Goal: Find contact information: Find contact information

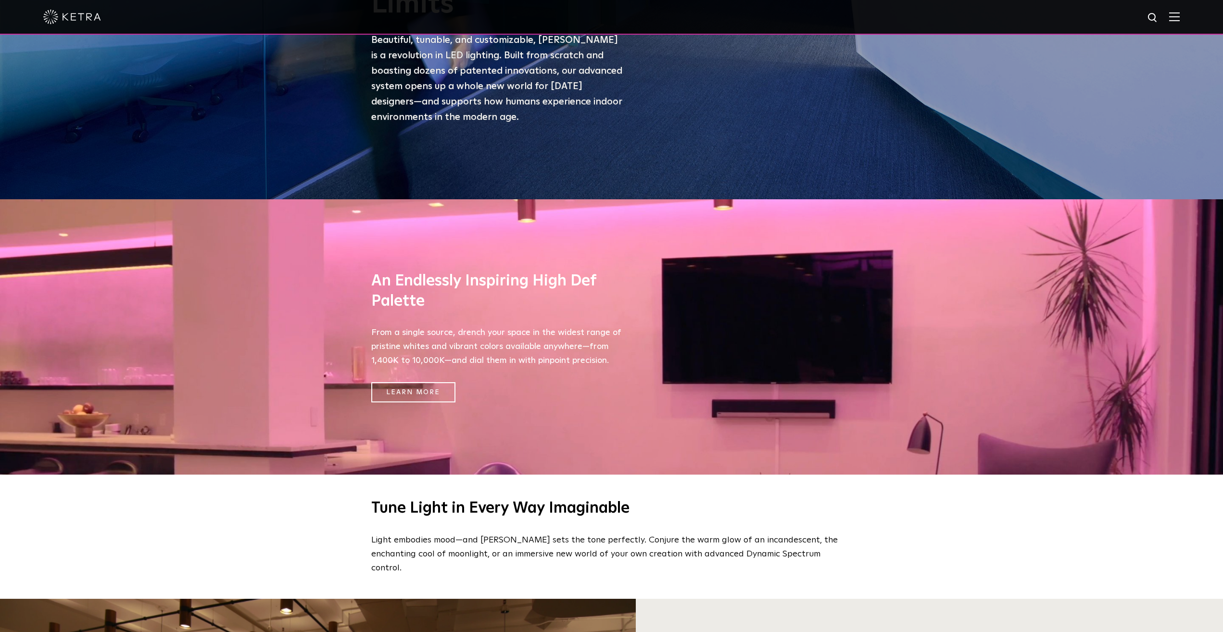
scroll to position [481, 0]
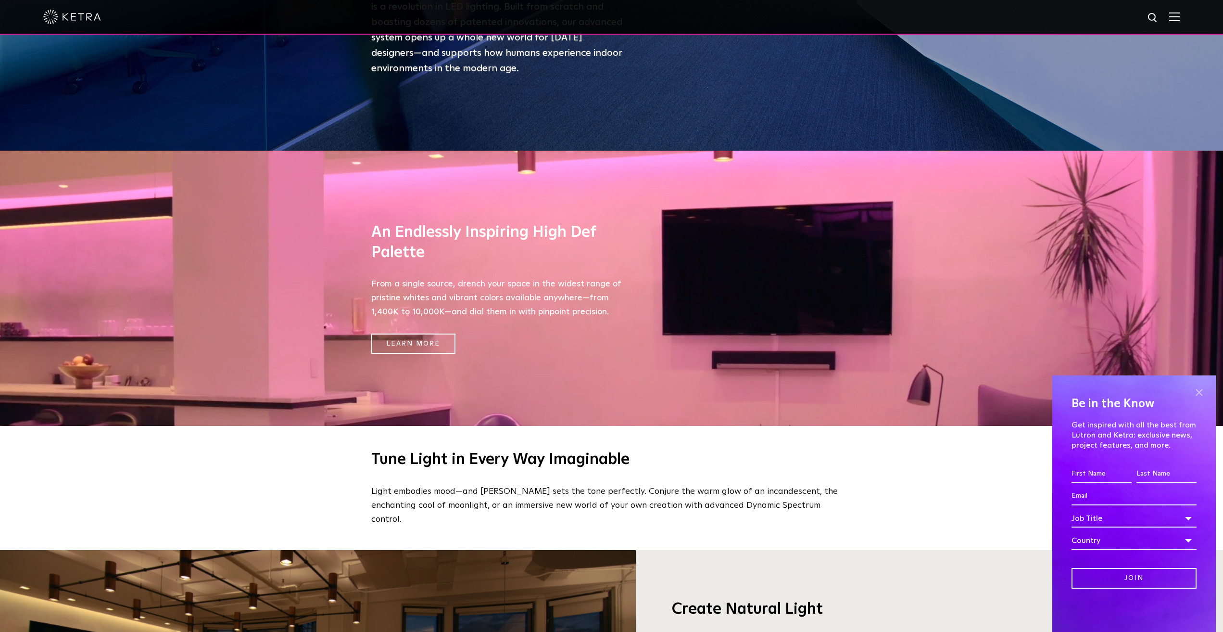
click at [1203, 392] on span at bounding box center [1199, 392] width 14 height 14
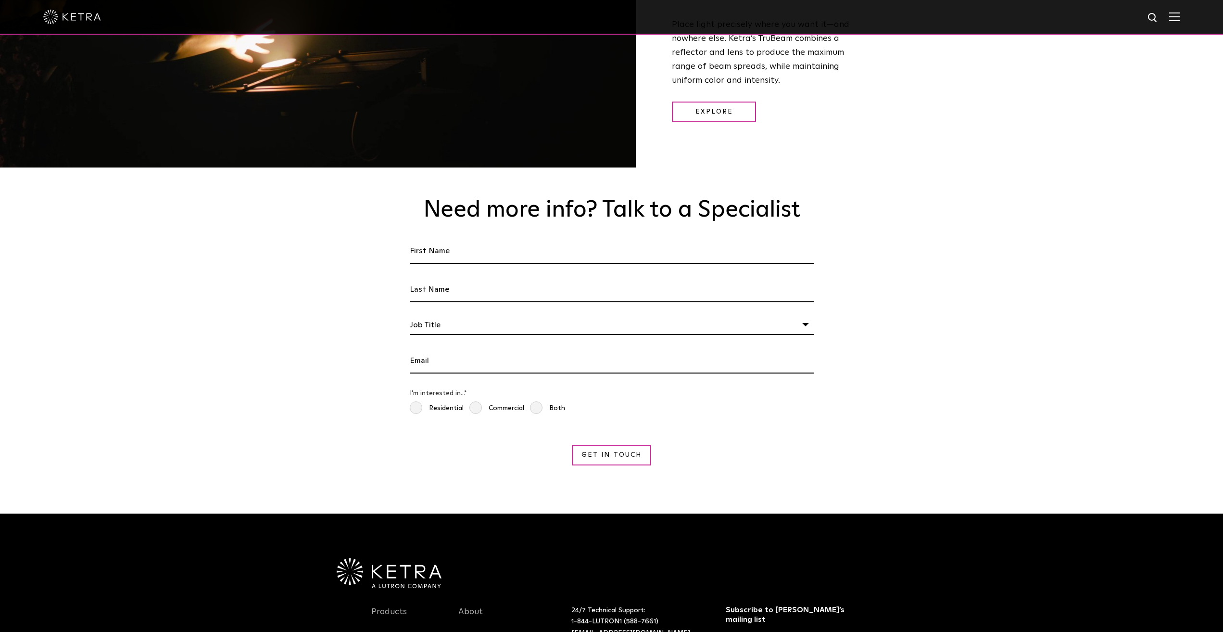
scroll to position [1814, 0]
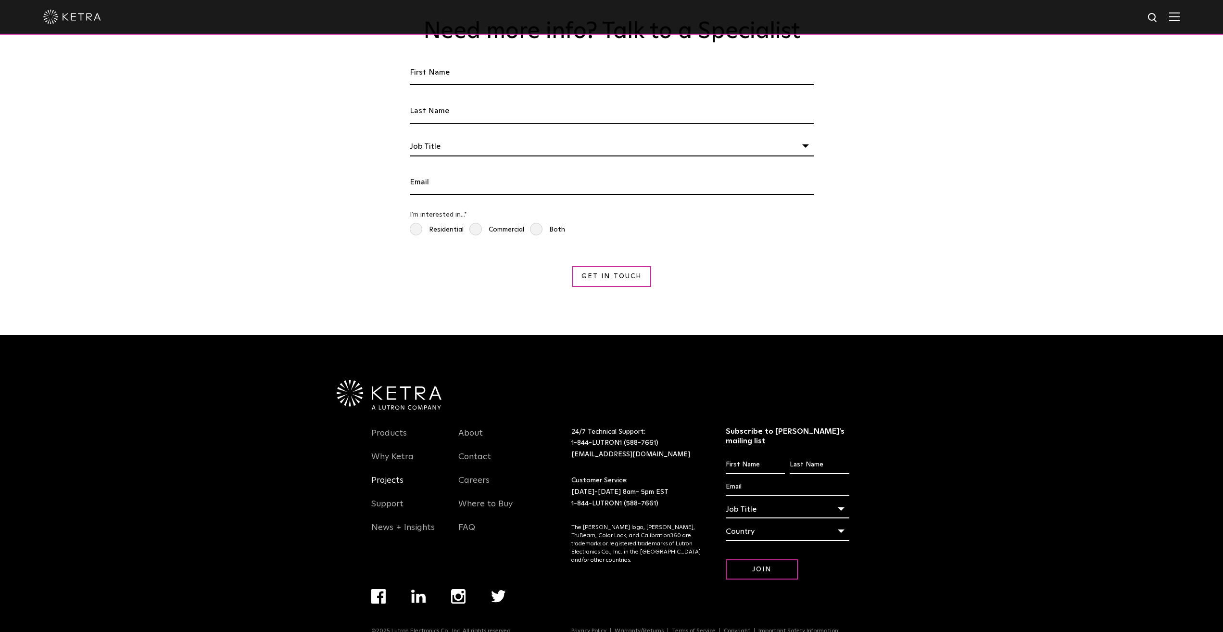
click at [382, 475] on link "Projects" at bounding box center [387, 486] width 32 height 22
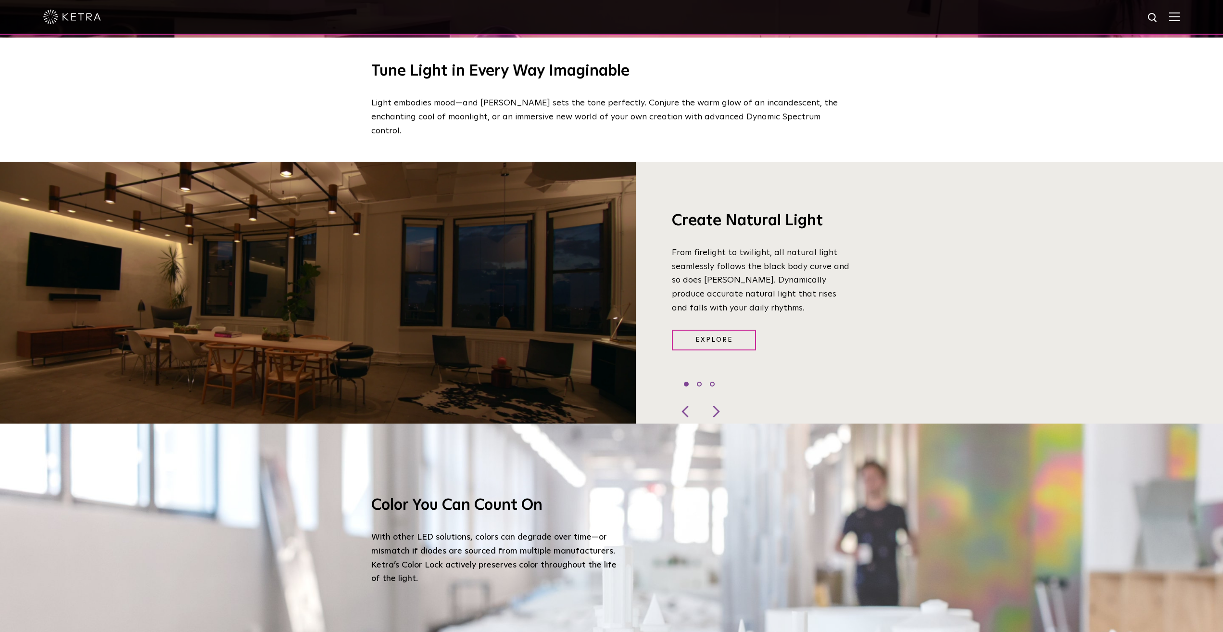
scroll to position [900, 0]
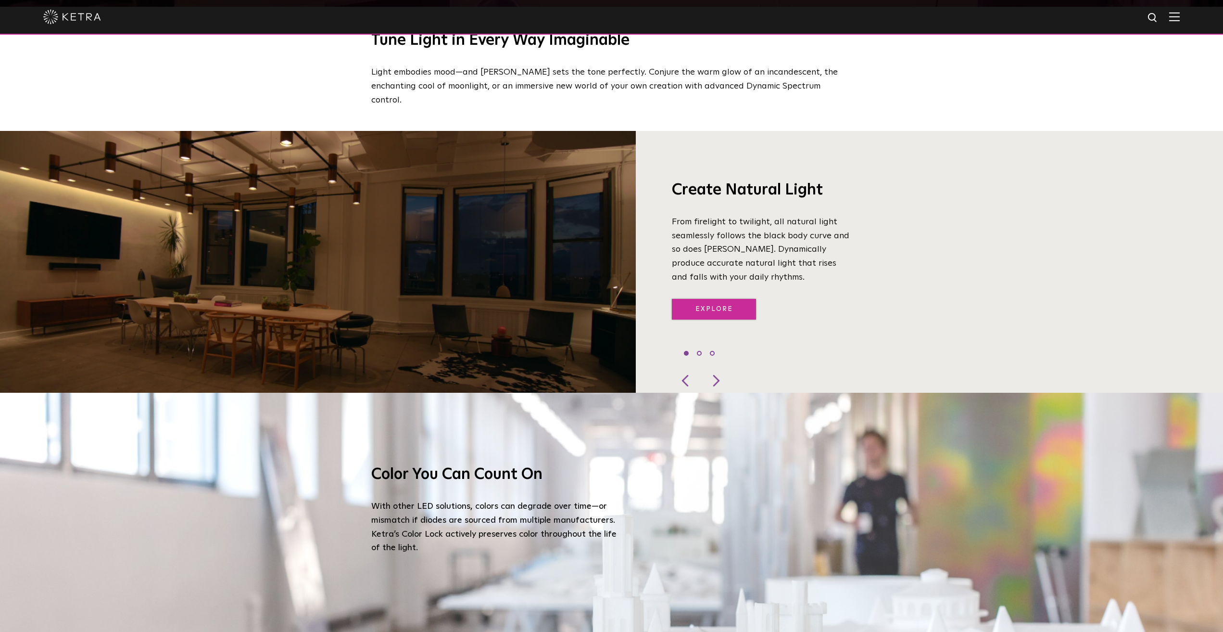
click at [718, 299] on link "Explore" at bounding box center [714, 309] width 84 height 21
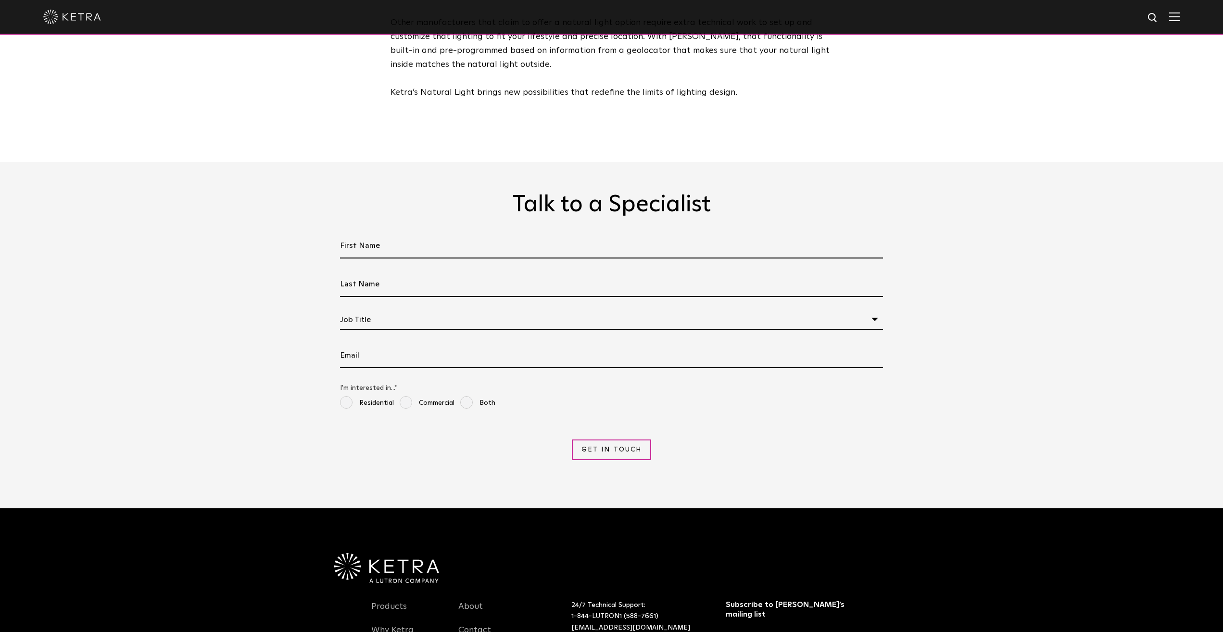
scroll to position [2602, 0]
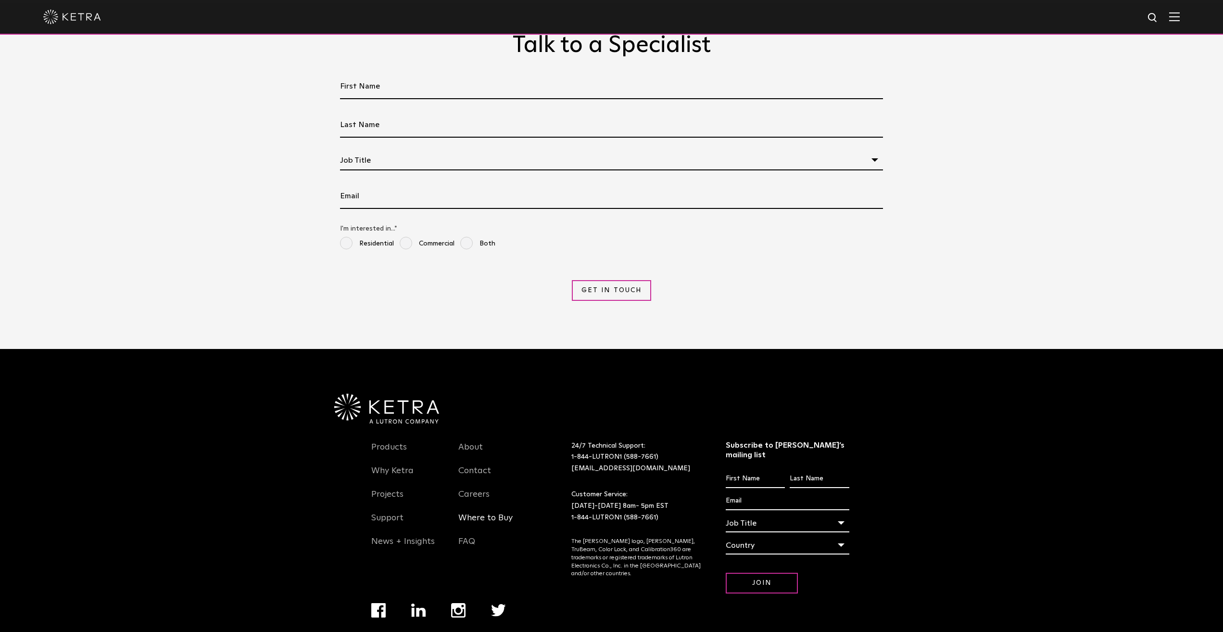
click at [489, 512] on link "Where to Buy" at bounding box center [485, 523] width 54 height 22
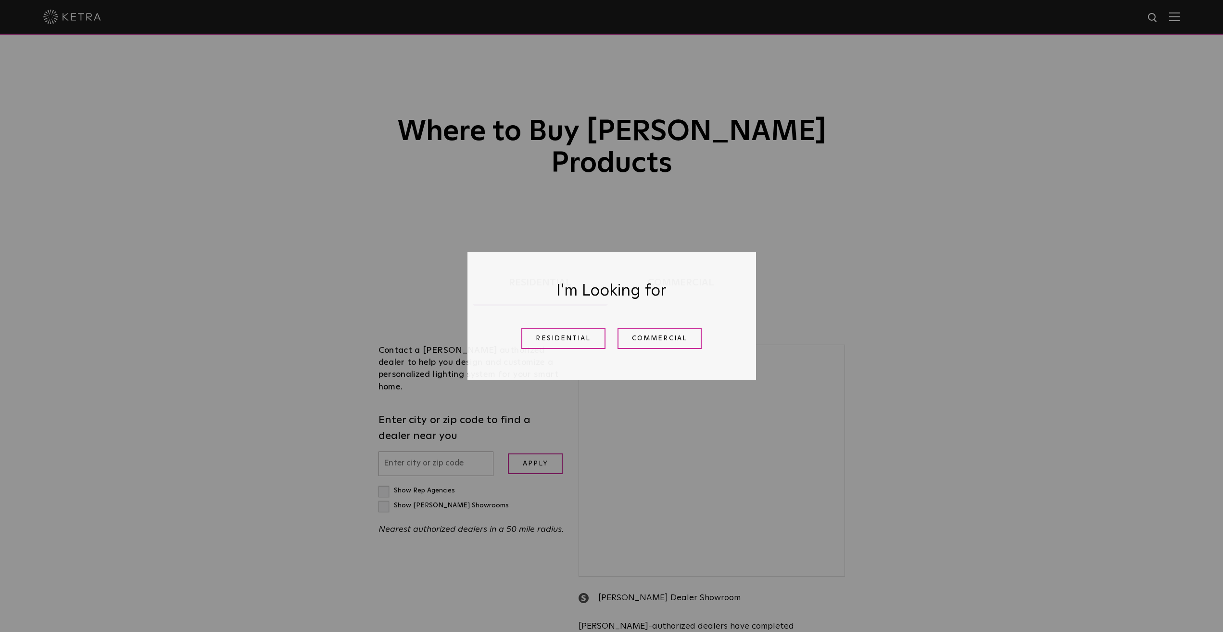
click at [565, 353] on div "Residential Commercial" at bounding box center [612, 338] width 241 height 35
click at [564, 342] on link "Residential" at bounding box center [564, 338] width 84 height 21
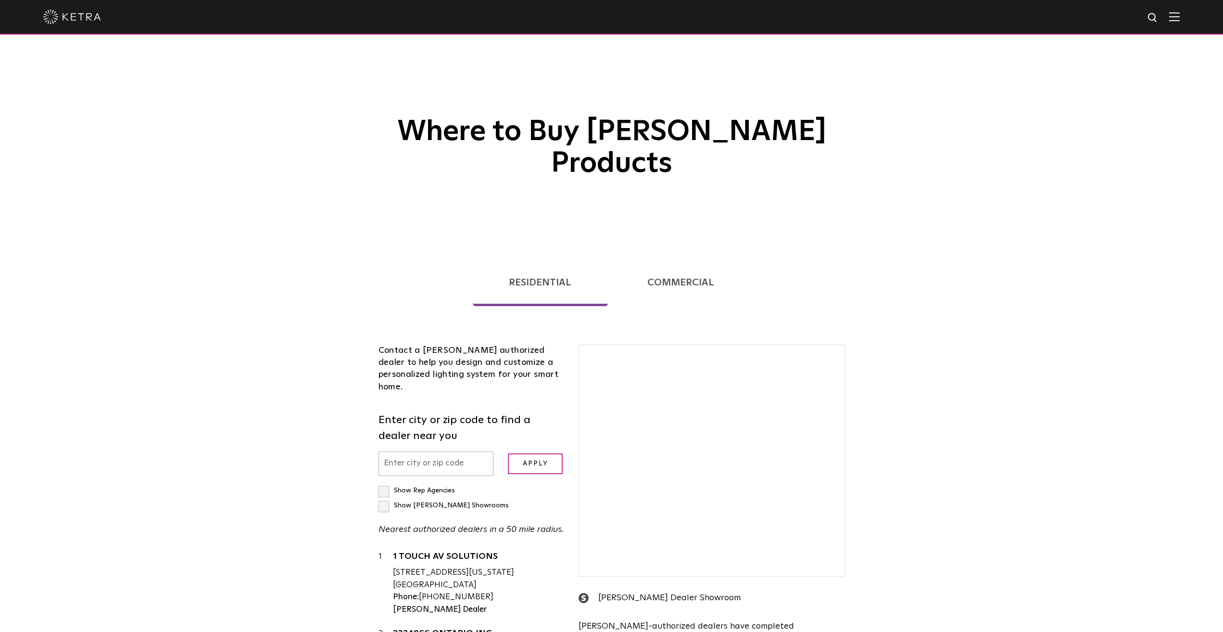
click at [543, 629] on link "2324966 ONTARIO INC" at bounding box center [479, 635] width 172 height 12
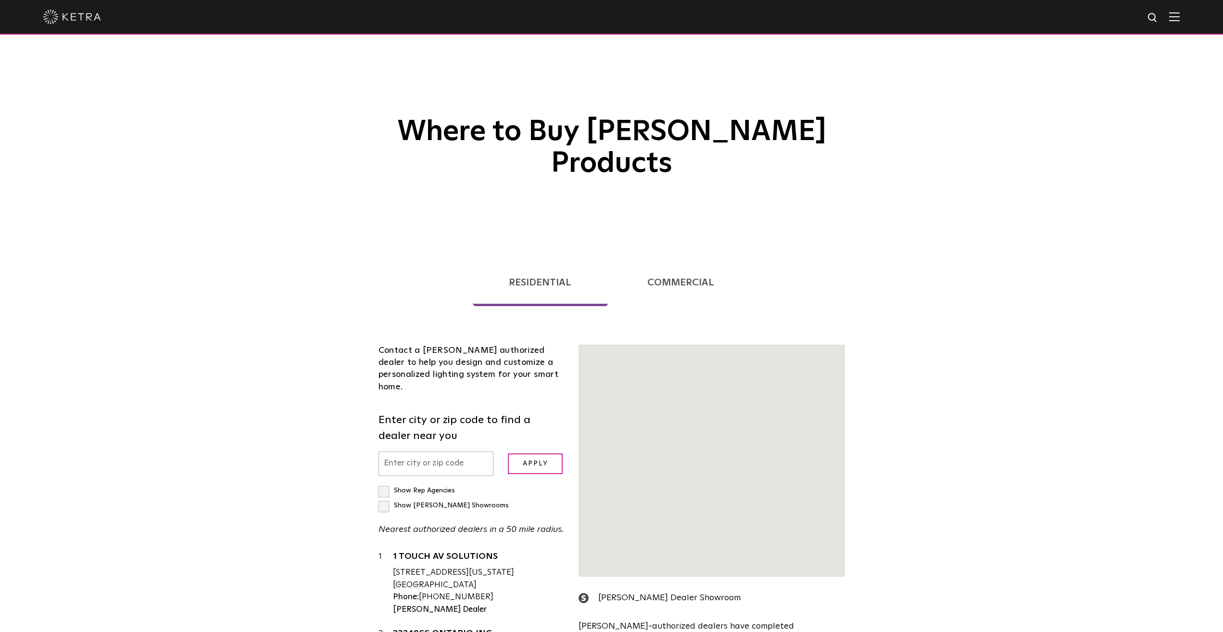
scroll to position [245, 0]
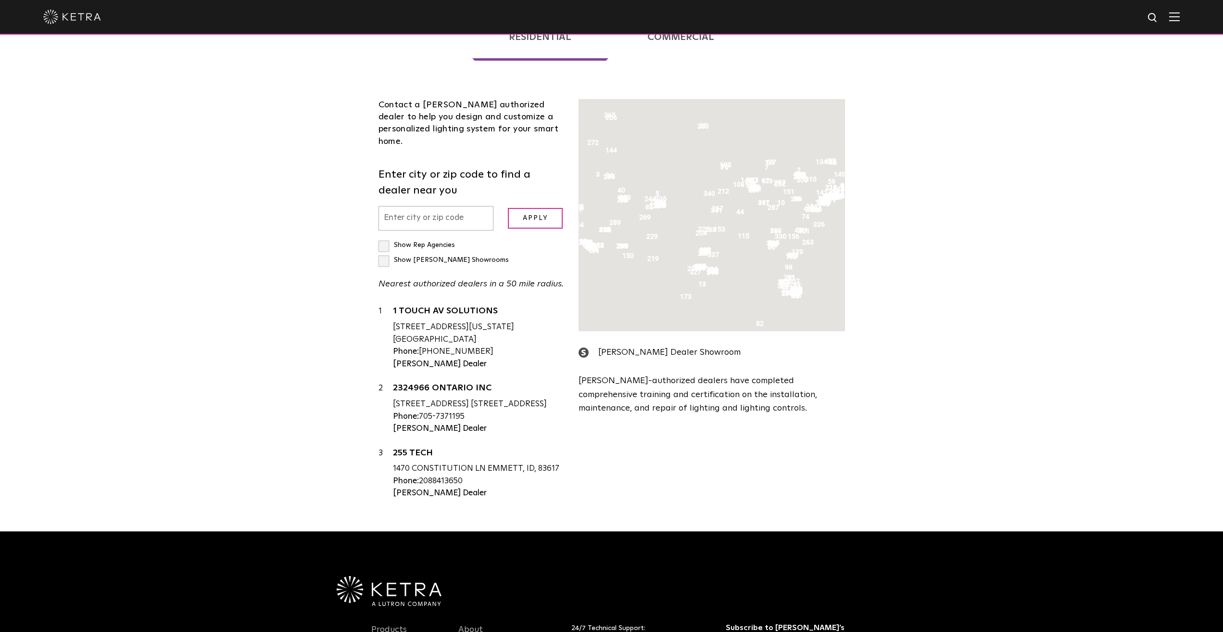
click at [397, 206] on input "text" at bounding box center [436, 218] width 115 height 25
type input "49546"
click at [508, 208] on input "Apply" at bounding box center [535, 218] width 55 height 21
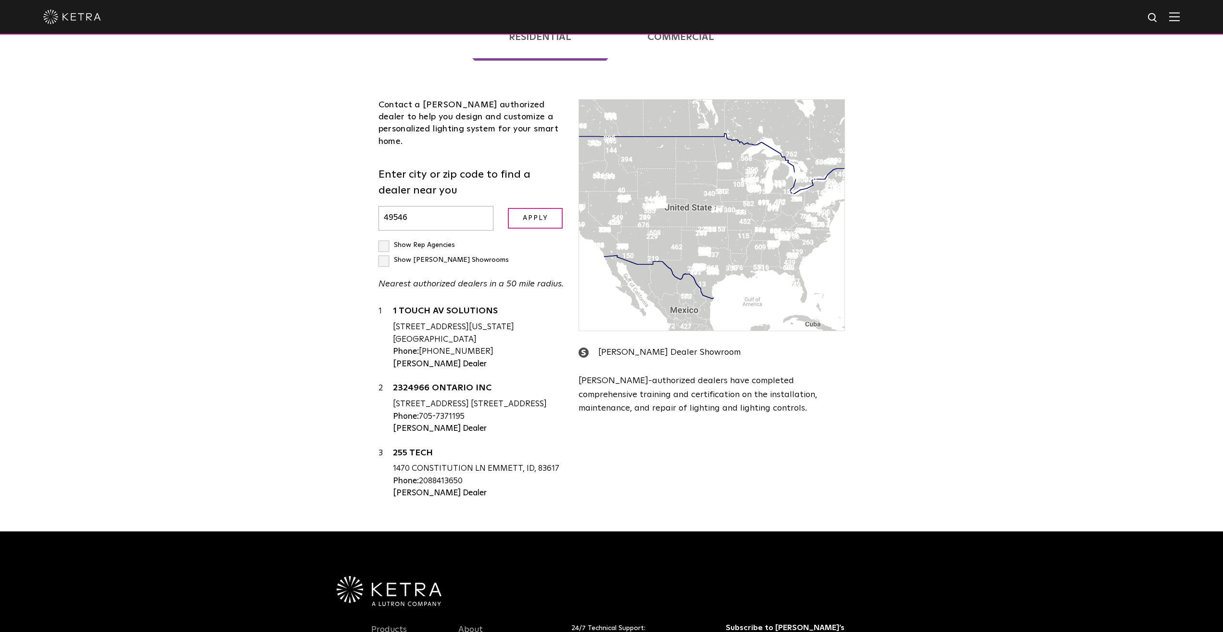
click at [563, 172] on form "Enter city or zip code to find a dealer near you 49546 Apply" at bounding box center [472, 199] width 186 height 64
click at [550, 208] on input "Apply" at bounding box center [535, 218] width 55 height 21
click at [530, 208] on input "Apply" at bounding box center [535, 218] width 55 height 21
click at [426, 230] on input "49546" at bounding box center [436, 218] width 115 height 25
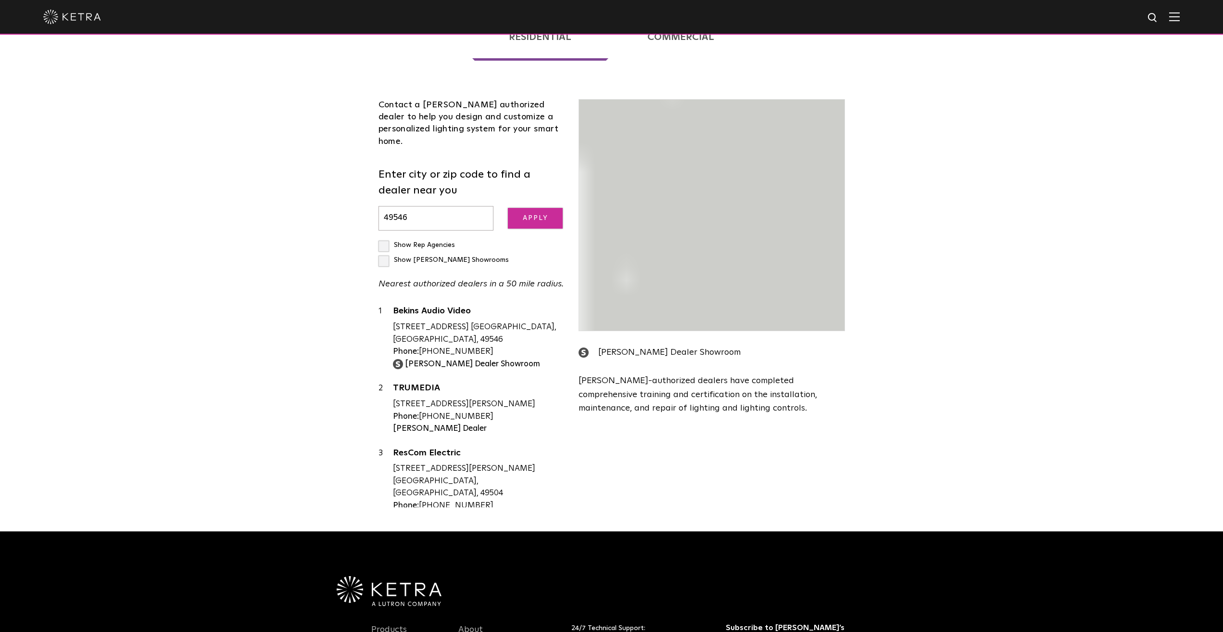
click at [530, 229] on input "Apply" at bounding box center [535, 218] width 55 height 21
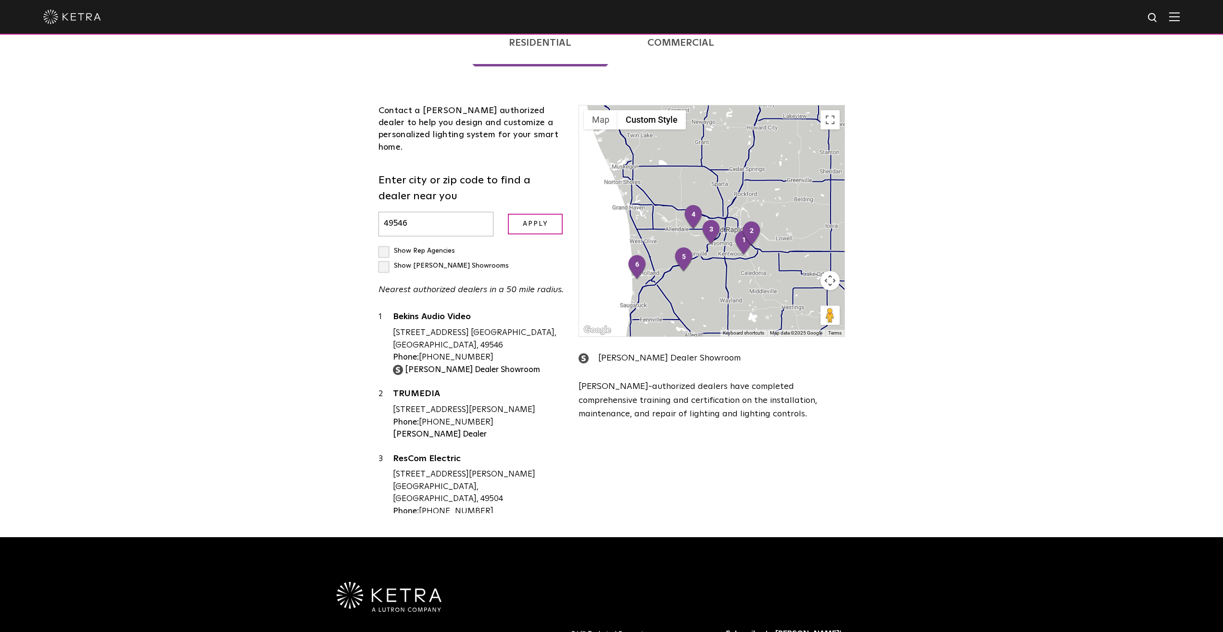
scroll to position [241, 0]
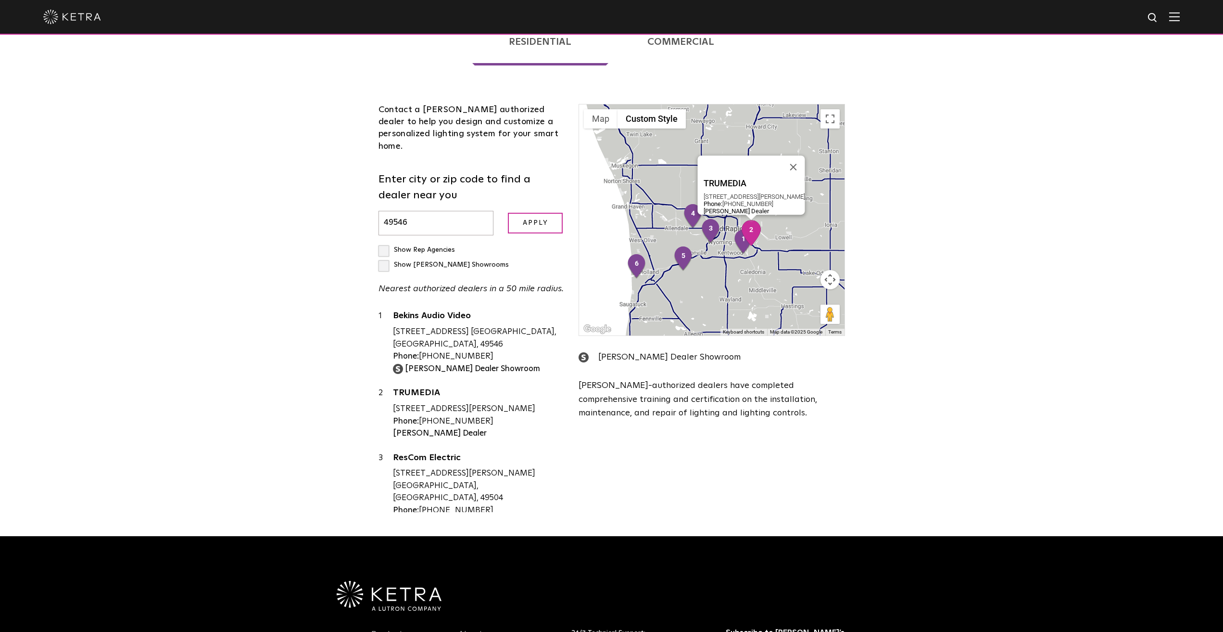
click at [752, 220] on img "2" at bounding box center [751, 233] width 20 height 26
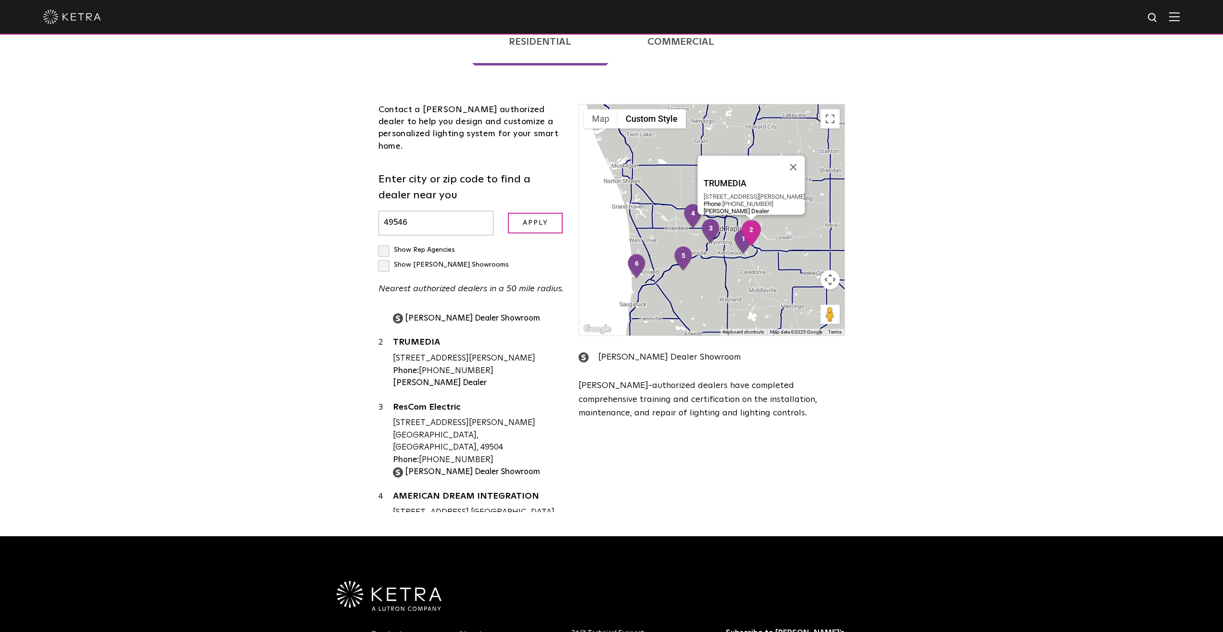
scroll to position [65, 0]
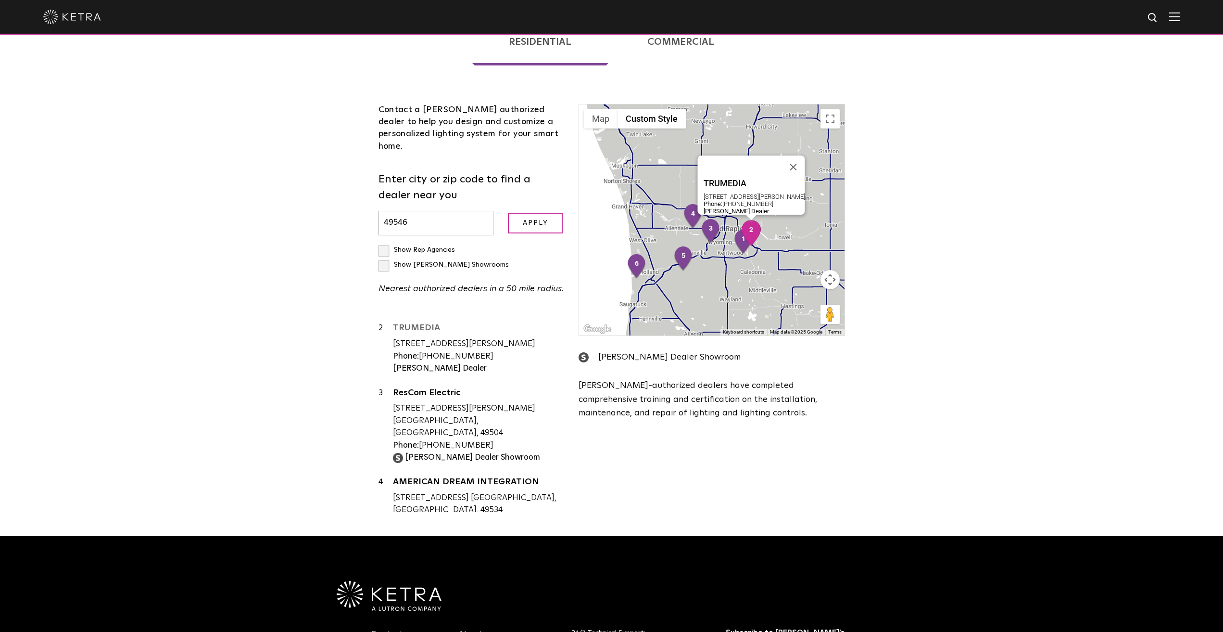
click at [411, 323] on link "TRUMEDIA" at bounding box center [479, 329] width 172 height 12
